Goal: Information Seeking & Learning: Find specific fact

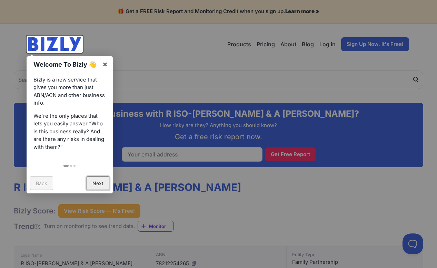
click at [95, 184] on link "Next" at bounding box center [98, 182] width 23 height 13
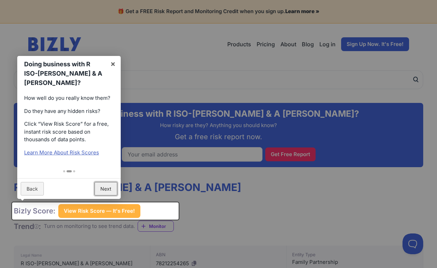
click at [105, 188] on link "Next" at bounding box center [106, 188] width 23 height 13
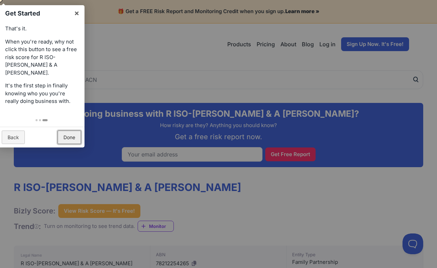
click at [68, 131] on link "Done" at bounding box center [69, 136] width 23 height 13
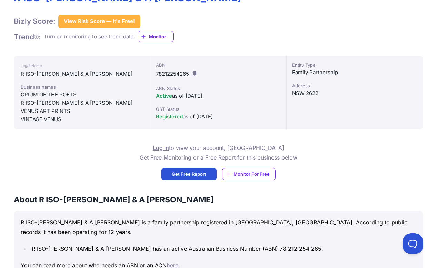
scroll to position [188, 0]
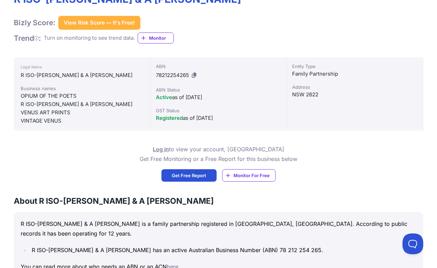
click at [95, 173] on div "Log in to view your account, OR Get Free Monitoring or a Free Report for this b…" at bounding box center [219, 162] width 410 height 37
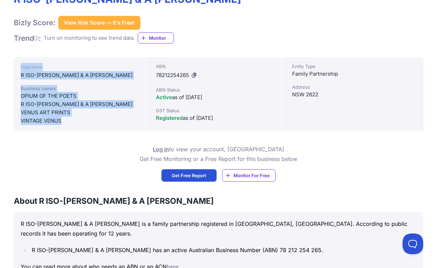
drag, startPoint x: 65, startPoint y: 124, endPoint x: 19, endPoint y: 68, distance: 71.6
click at [19, 68] on div "Legal Name R ISO-[PERSON_NAME] & A [PERSON_NAME] Business names OPIUM OF THE PO…" at bounding box center [82, 93] width 137 height 73
copy div "Legal Name R ISO-[PERSON_NAME] & A [PERSON_NAME] Business names OPIUM OF THE PO…"
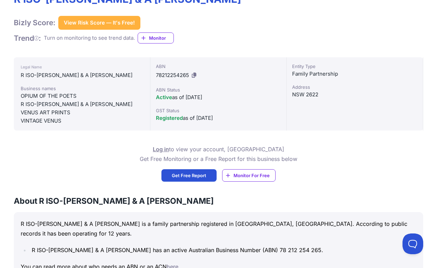
click at [77, 174] on div "Log in to view your account, OR Get Free Monitoring or a Free Report for this b…" at bounding box center [219, 162] width 410 height 37
click at [296, 95] on div "NSW 2622" at bounding box center [354, 94] width 125 height 8
copy div "NSW 2622"
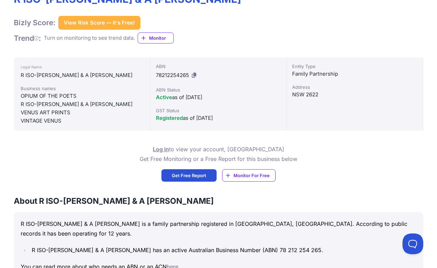
click at [192, 98] on div "Active as of [DATE]" at bounding box center [218, 97] width 125 height 8
copy div "Active as of [DATE]"
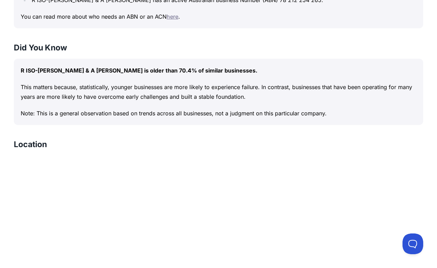
scroll to position [292, 0]
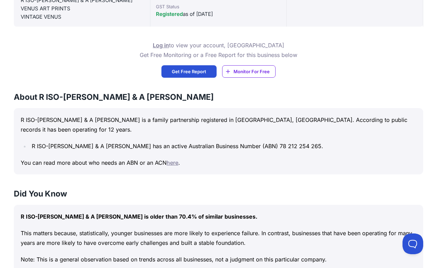
drag, startPoint x: 133, startPoint y: 174, endPoint x: 138, endPoint y: 171, distance: 6.2
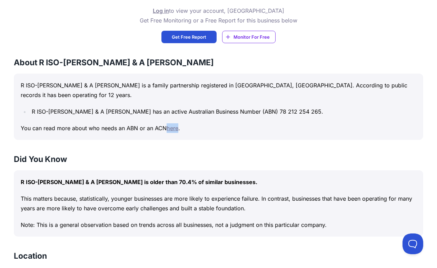
scroll to position [326, 0]
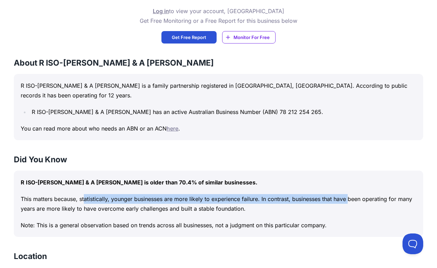
drag, startPoint x: 34, startPoint y: 187, endPoint x: 340, endPoint y: 193, distance: 305.8
click at [340, 194] on p "This matters because, statistically, younger businesses are more likely to expe…" at bounding box center [219, 203] width 396 height 19
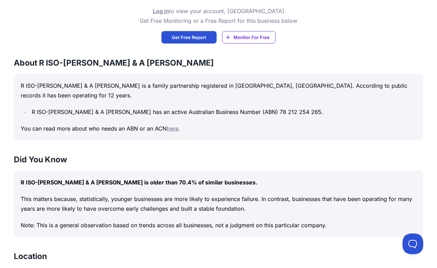
click at [162, 220] on p "Note: This is a general observation based on trends across all businesses, not …" at bounding box center [219, 225] width 396 height 10
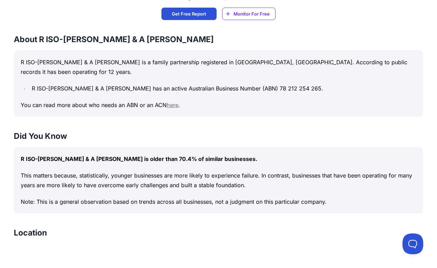
scroll to position [351, 0]
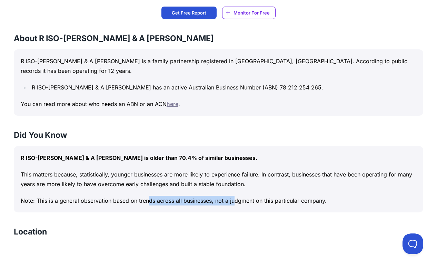
drag, startPoint x: 103, startPoint y: 187, endPoint x: 191, endPoint y: 191, distance: 88.1
click at [191, 196] on p "Note: This is a general observation based on trends across all businesses, not …" at bounding box center [219, 201] width 396 height 10
click at [197, 226] on div "Location" at bounding box center [219, 234] width 410 height 17
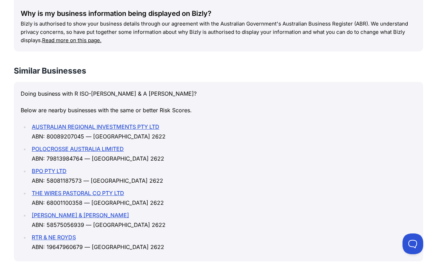
scroll to position [885, 0]
click at [181, 232] on li "RTR & NE ROYDS ABN: 19647960679 — NSW 2622" at bounding box center [223, 241] width 387 height 19
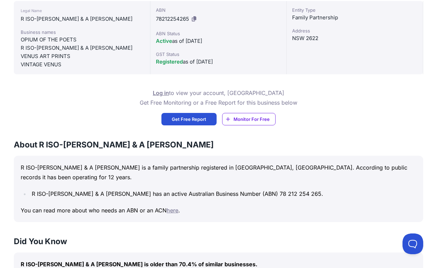
scroll to position [244, 0]
click at [297, 39] on div "NSW 2622" at bounding box center [354, 39] width 125 height 8
copy div "NSW 2622"
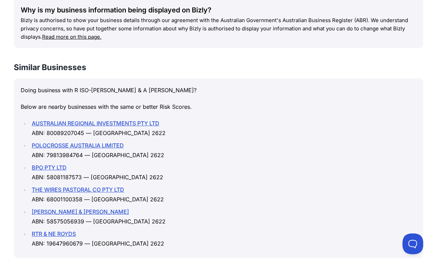
scroll to position [888, 0]
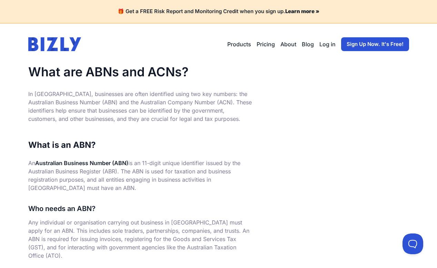
click at [165, 181] on p "An Australian Business Number (ABN) is an 11-digit unique identifier issued by …" at bounding box center [140, 175] width 224 height 33
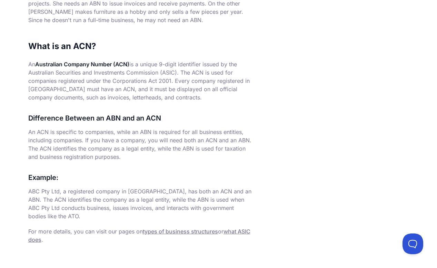
scroll to position [355, 0]
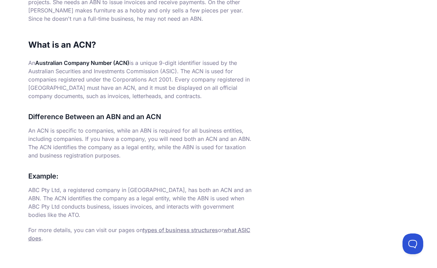
click at [71, 226] on p "For more details, you can visit our pages on types of business structures or wh…" at bounding box center [140, 234] width 224 height 17
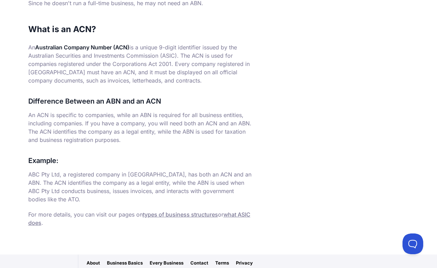
scroll to position [399, 0]
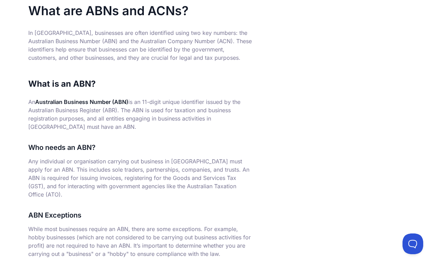
scroll to position [0, 0]
